Goal: Download file/media

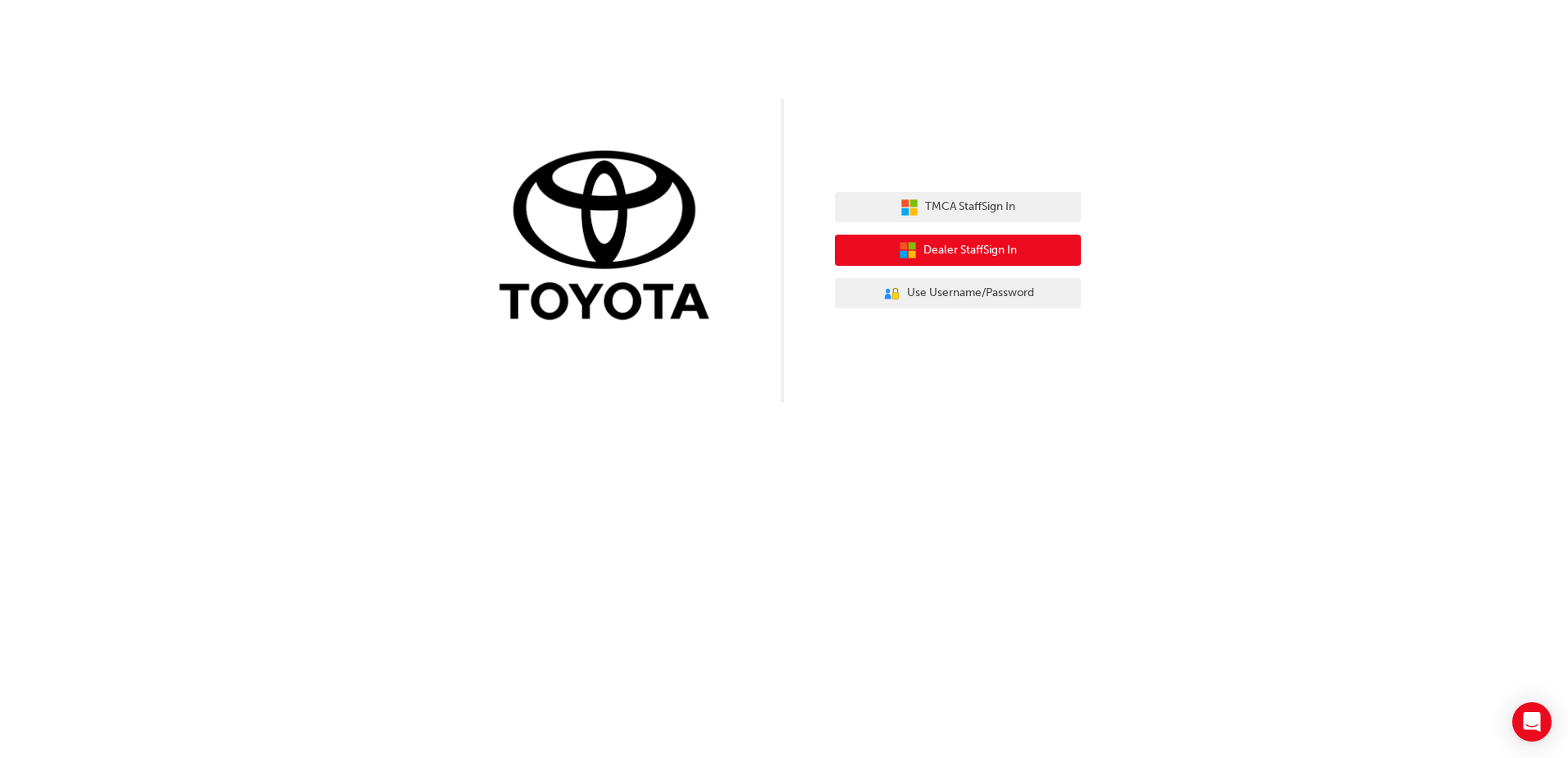
click at [981, 254] on span "Dealer Staff Sign In" at bounding box center [970, 251] width 94 height 19
